Goal: Task Accomplishment & Management: Complete application form

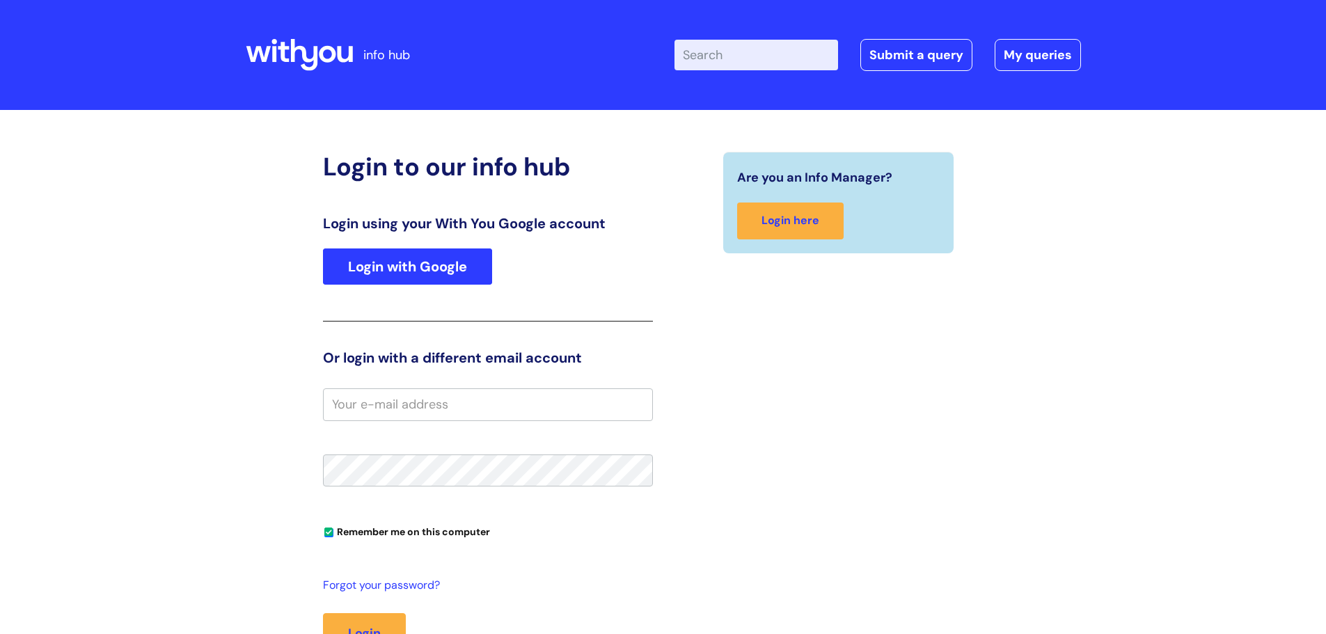
click at [342, 271] on link "Login with Google" at bounding box center [407, 266] width 169 height 36
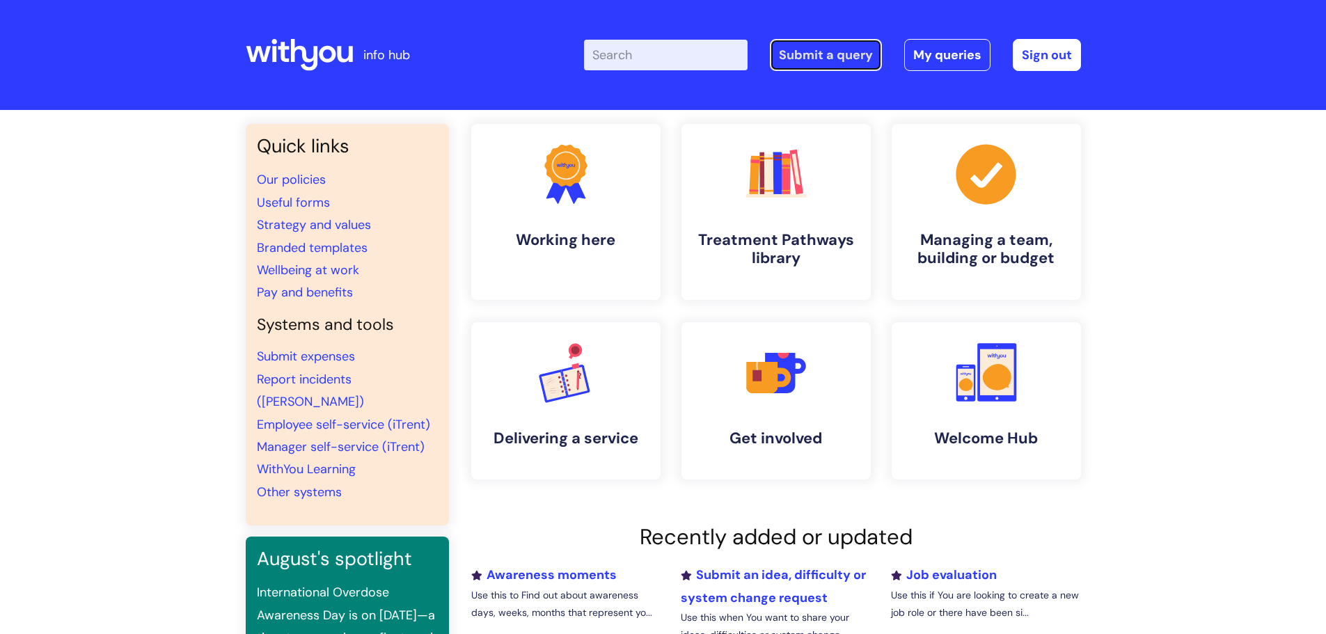
click at [852, 54] on link "Submit a query" at bounding box center [826, 55] width 112 height 32
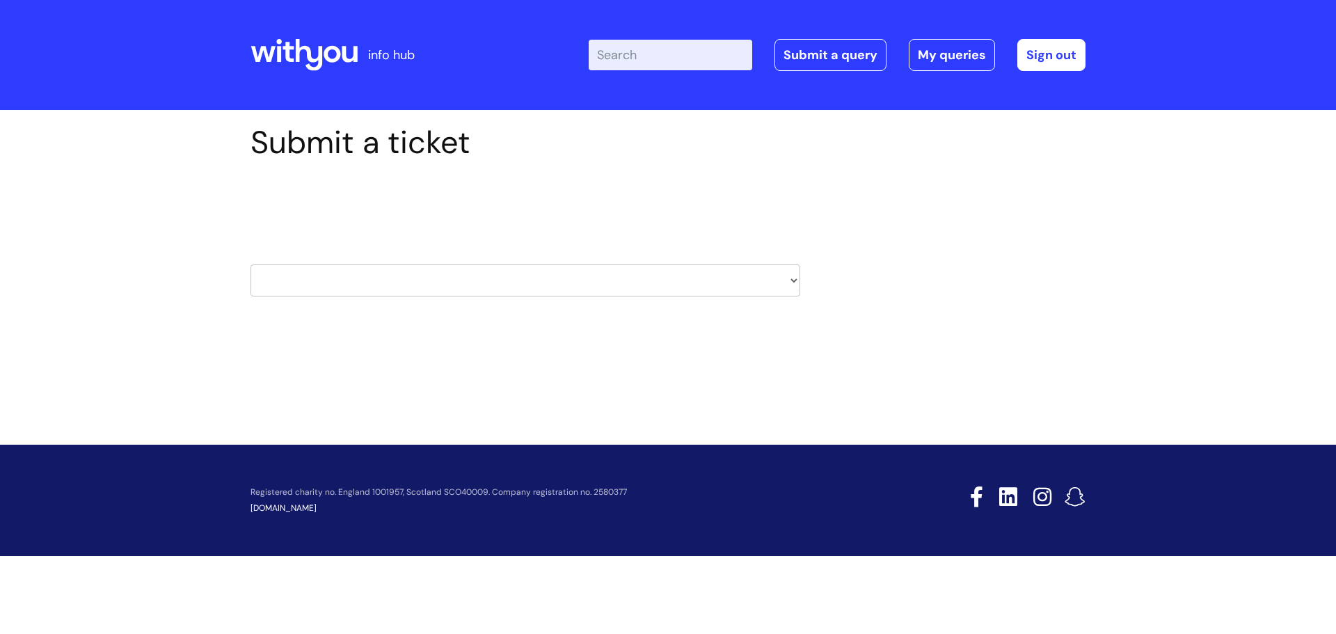
click at [649, 291] on select "HR / People IT and Support Clinical Drug Alerts Finance Accounts Data Support T…" at bounding box center [525, 280] width 550 height 32
select select "it_and_support"
click at [250, 264] on select "HR / People IT and Support Clinical Drug Alerts Finance Accounts Data Support T…" at bounding box center [525, 280] width 550 height 32
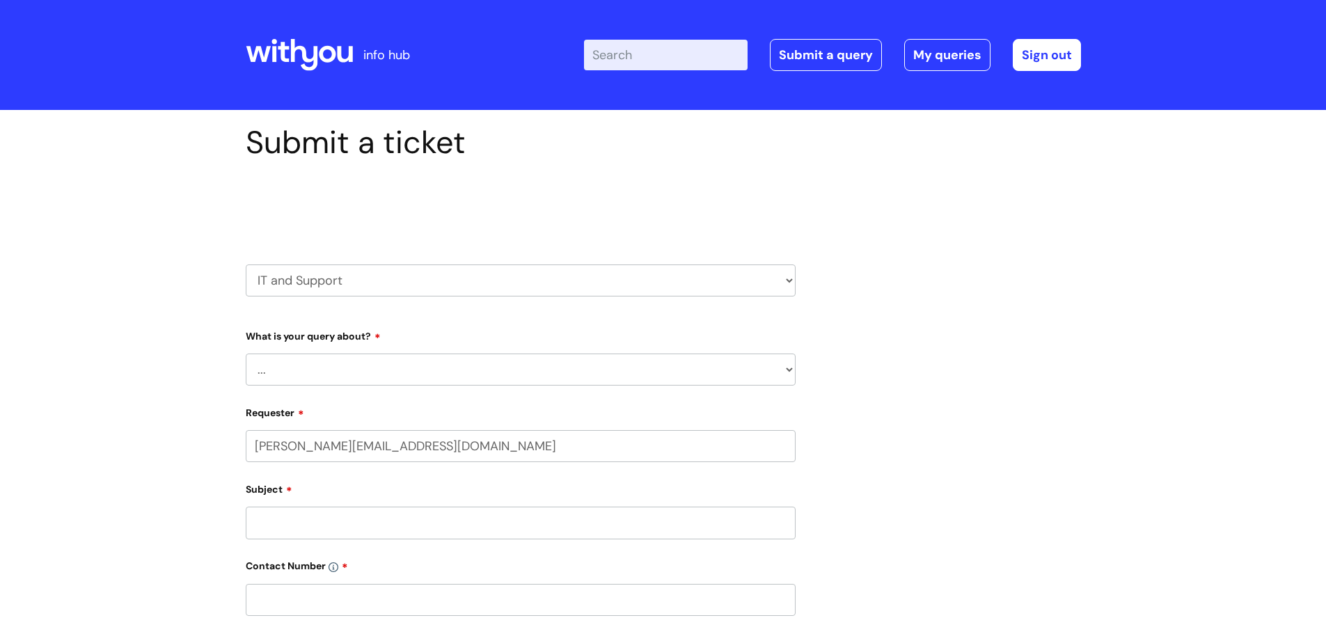
select select "80004286533"
click at [435, 383] on select "... Mobile Phone Reset & MFA Accounts, Starters and Leavers IT Hardware issue I…" at bounding box center [521, 369] width 550 height 32
click at [246, 353] on select "... Mobile Phone Reset & MFA Accounts, Starters and Leavers IT Hardware issue I…" at bounding box center [521, 369] width 550 height 32
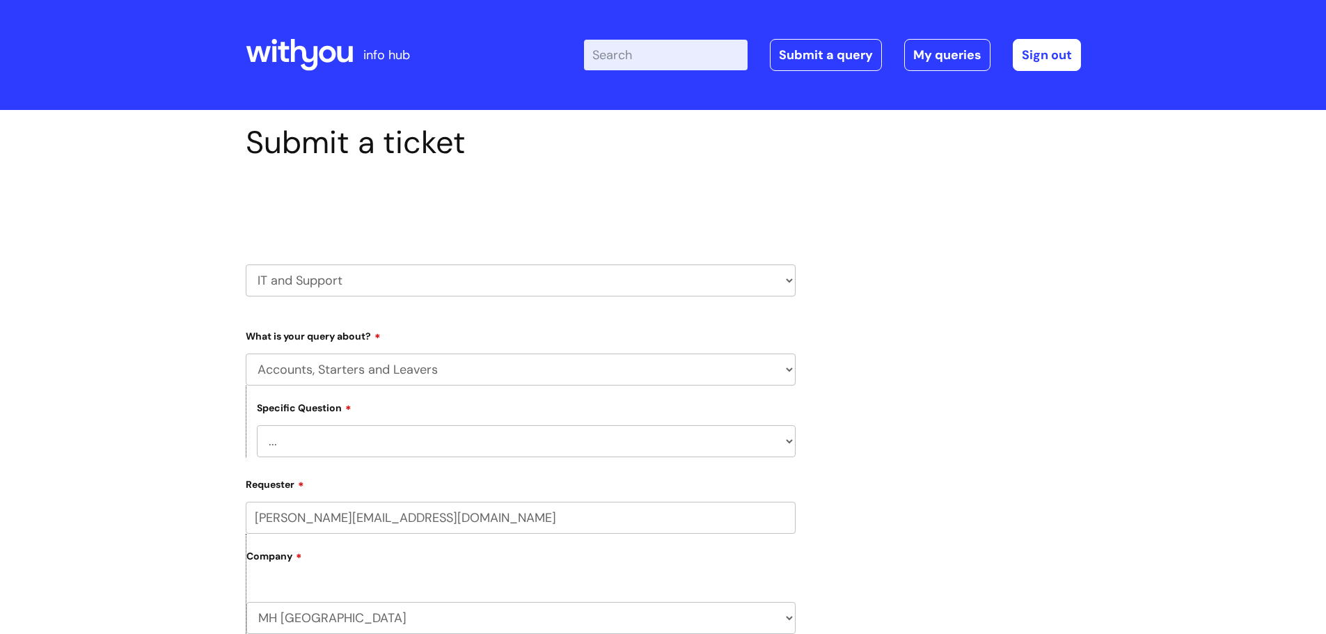
click at [452, 447] on select "... I have a new starter I have a leaver I need to make a change to an account …" at bounding box center [526, 441] width 539 height 32
click at [422, 396] on div "Specific Question ... I have a new starter I have a leaver I need to make a cha…" at bounding box center [521, 421] width 550 height 72
click at [416, 367] on select "... Mobile Phone Reset & MFA Accounts, Starters and Leavers IT Hardware issue I…" at bounding box center [521, 369] width 550 height 32
select select "Something Else"
click at [246, 353] on select "... Mobile Phone Reset & MFA Accounts, Starters and Leavers IT Hardware issue I…" at bounding box center [521, 369] width 550 height 32
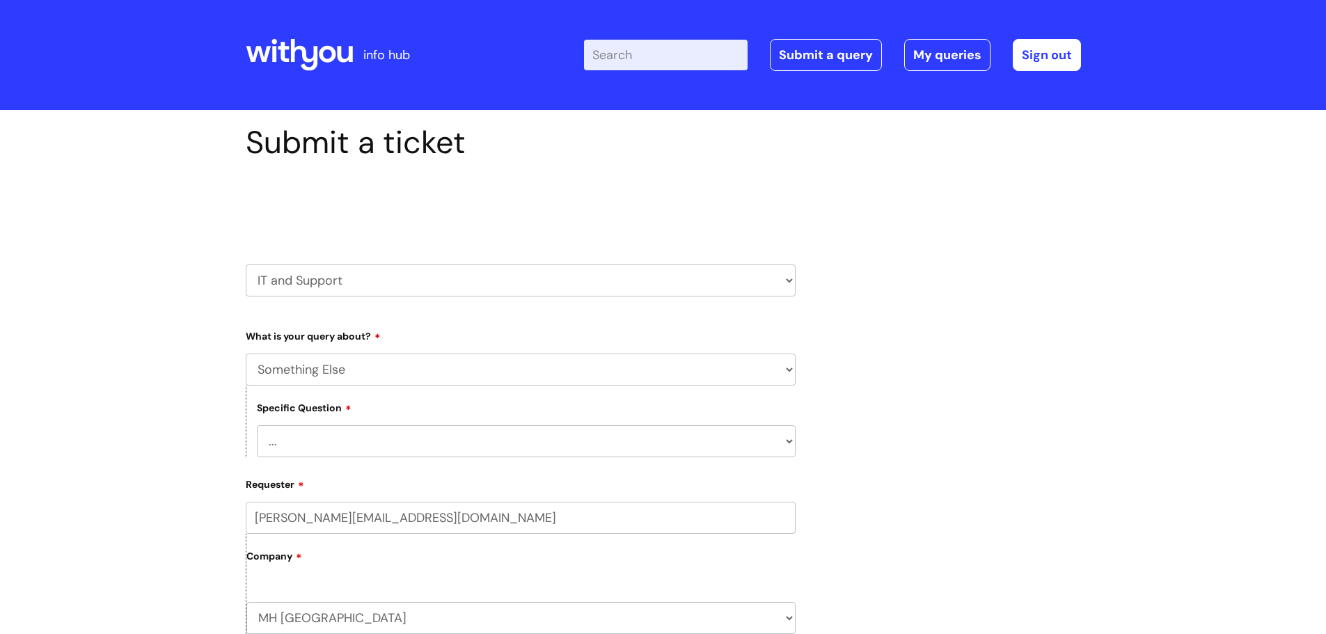
click at [405, 439] on select "... My problem is not listed" at bounding box center [526, 441] width 539 height 32
select select "My problem is not listed"
click at [257, 425] on select "... My problem is not listed" at bounding box center [526, 441] width 539 height 32
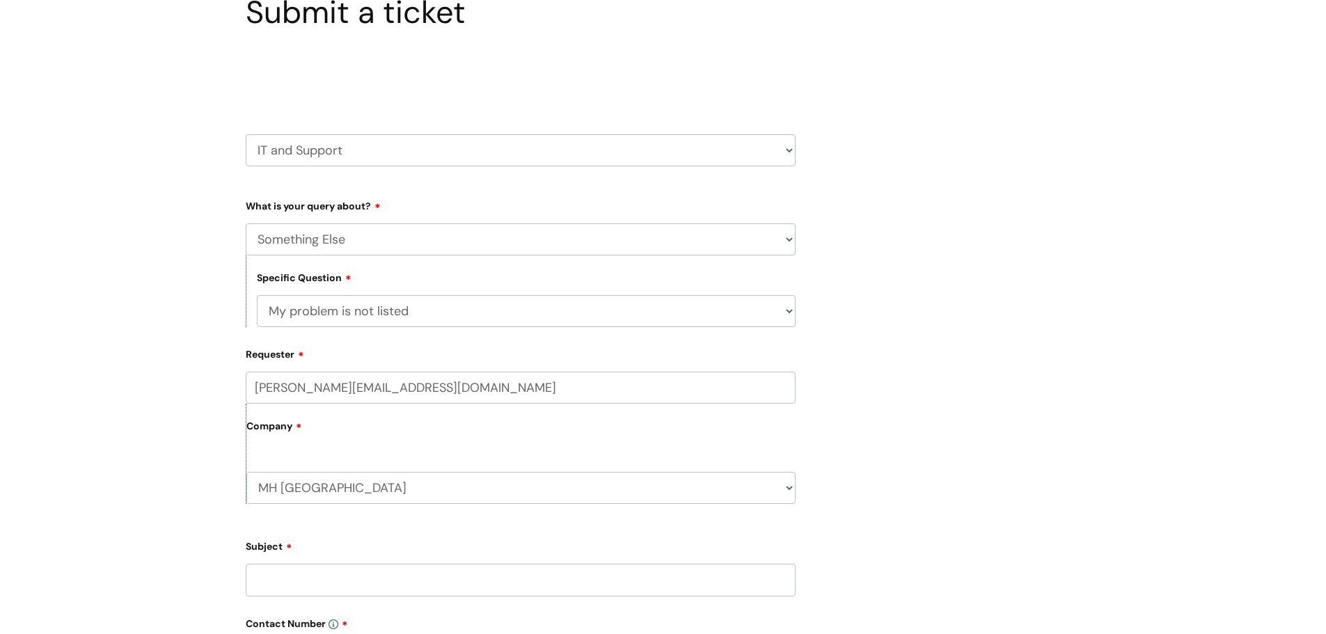
scroll to position [139, 0]
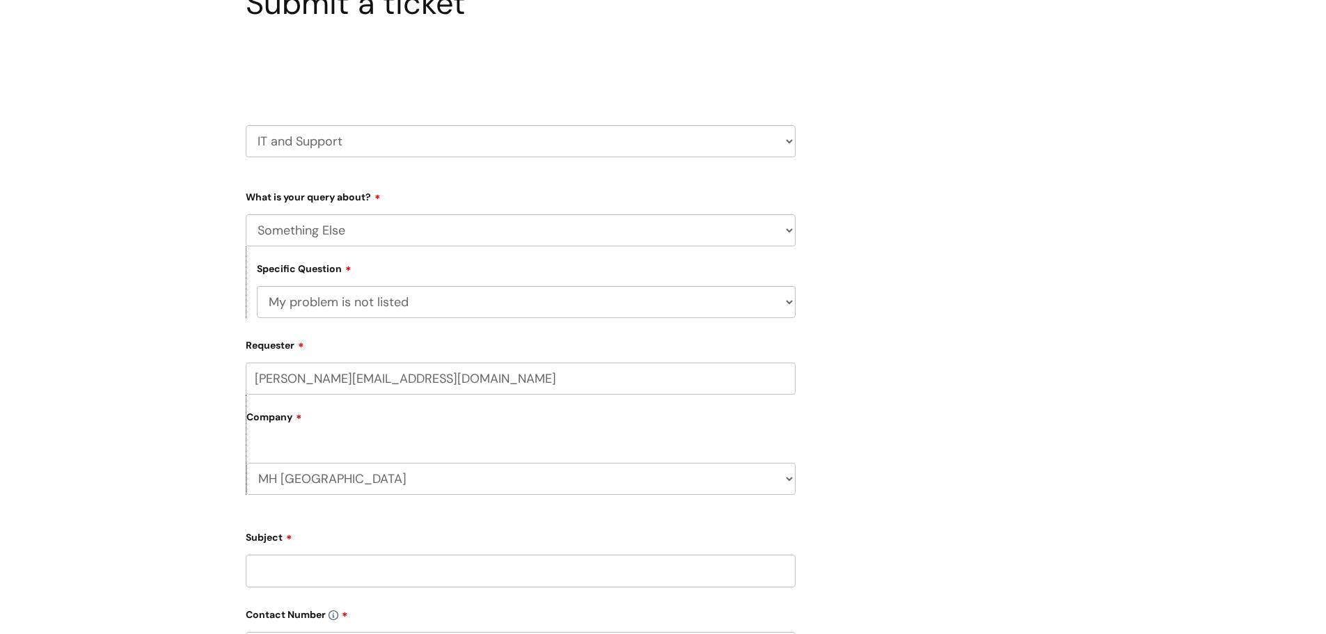
click at [397, 451] on div "MH East Kent WithYou Current Staff" at bounding box center [520, 472] width 549 height 46
click at [404, 482] on select "MH East Kent WithYou Current Staff" at bounding box center [520, 479] width 549 height 32
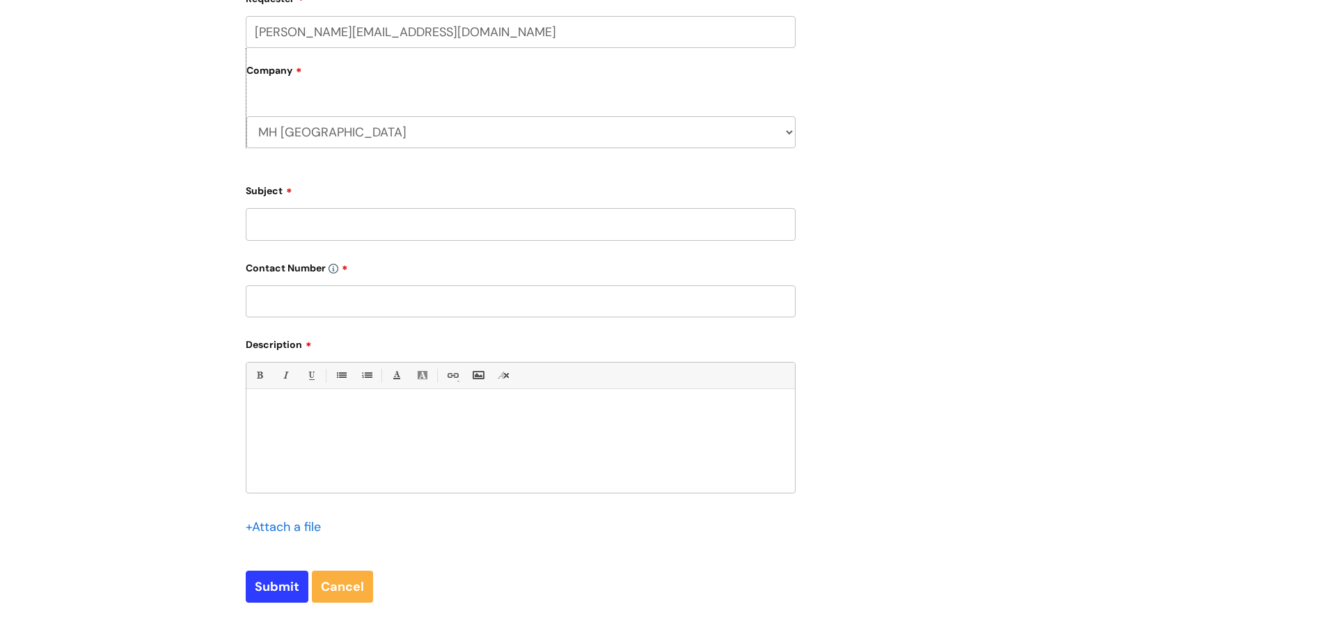
scroll to position [487, 0]
click at [294, 205] on div "Subject" at bounding box center [521, 208] width 550 height 62
click at [296, 216] on input "Subject" at bounding box center [521, 223] width 550 height 32
type input "MiCollab"
click at [353, 289] on input "text" at bounding box center [521, 300] width 550 height 32
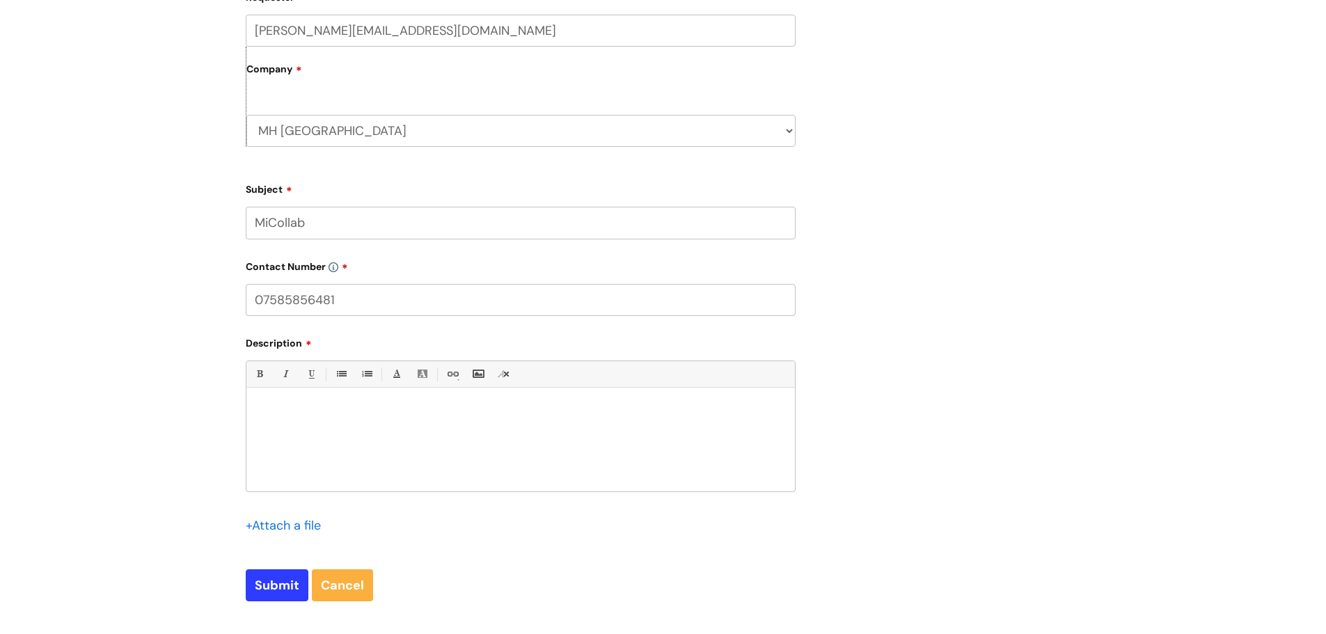
type input "07585856481"
click at [423, 452] on div at bounding box center [520, 443] width 548 height 96
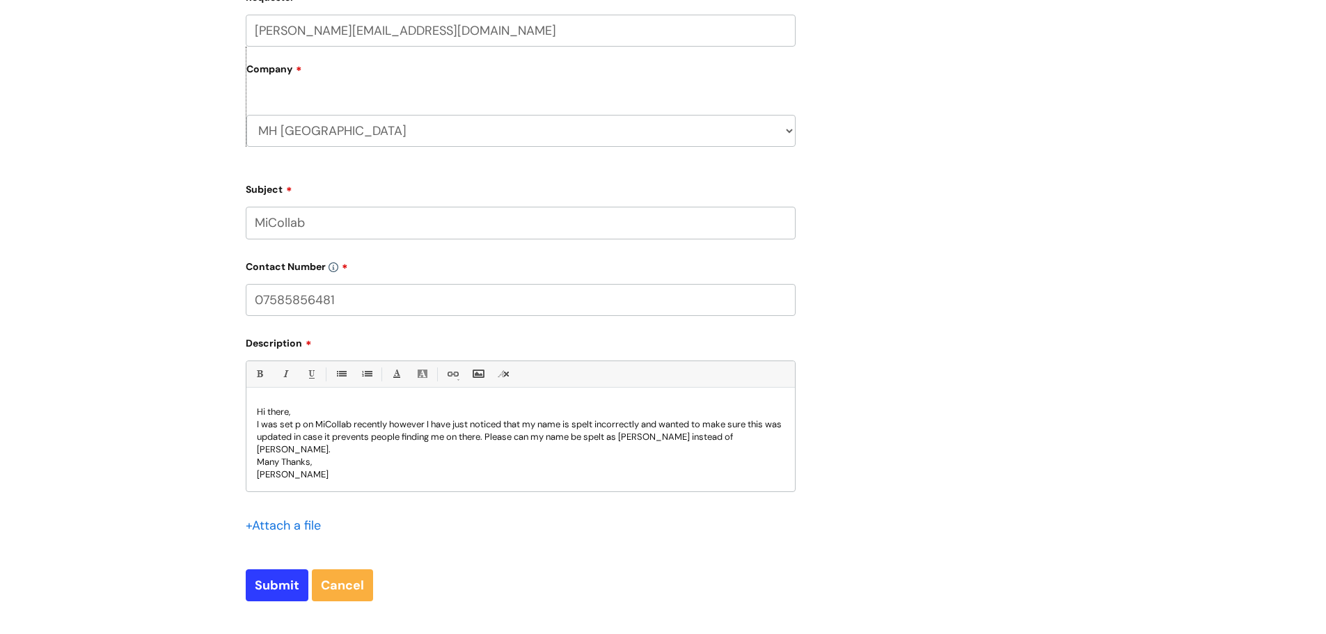
click at [296, 426] on p "I was set p on MiCollab recently however I have just noticed that my name is sp…" at bounding box center [520, 437] width 527 height 38
click at [268, 594] on input "Submit" at bounding box center [277, 585] width 63 height 32
type input "Please Wait..."
